Goal: Task Accomplishment & Management: Complete application form

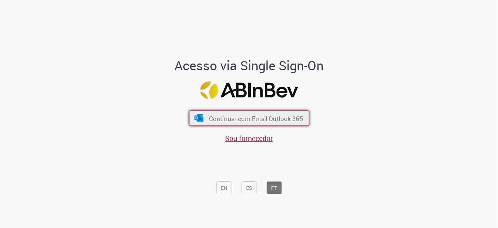
click at [232, 115] on font "Continuar com Email Outlook 365" at bounding box center [256, 119] width 94 height 8
